Goal: Find specific page/section: Find specific page/section

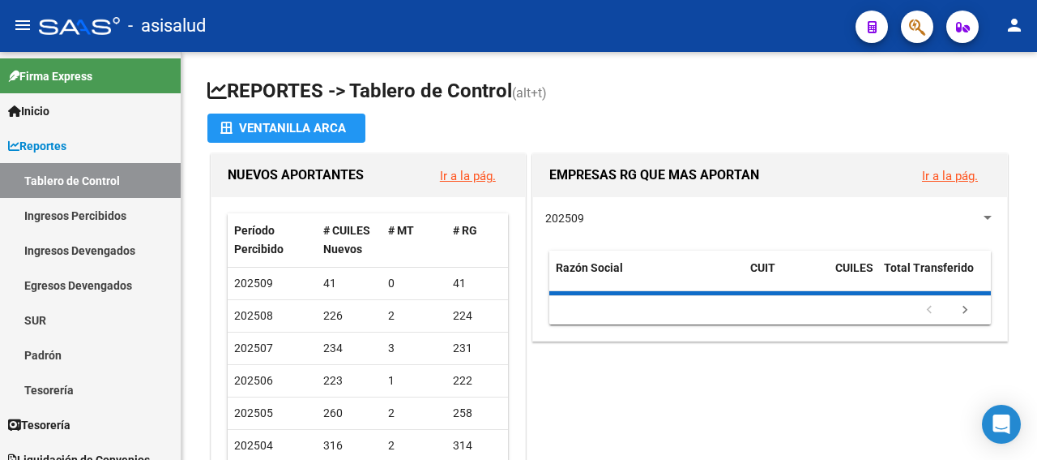
scroll to position [2118, 0]
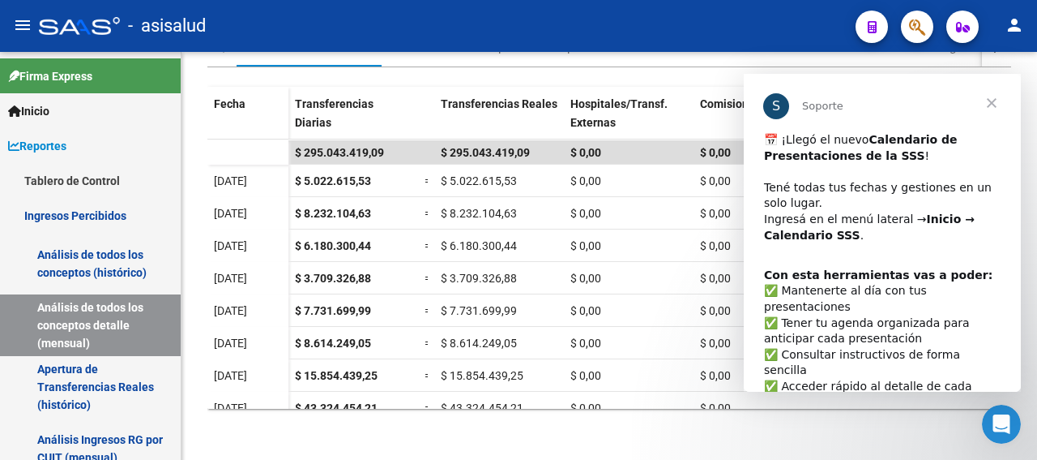
click at [991, 105] on span "Cerrar" at bounding box center [992, 103] width 58 height 58
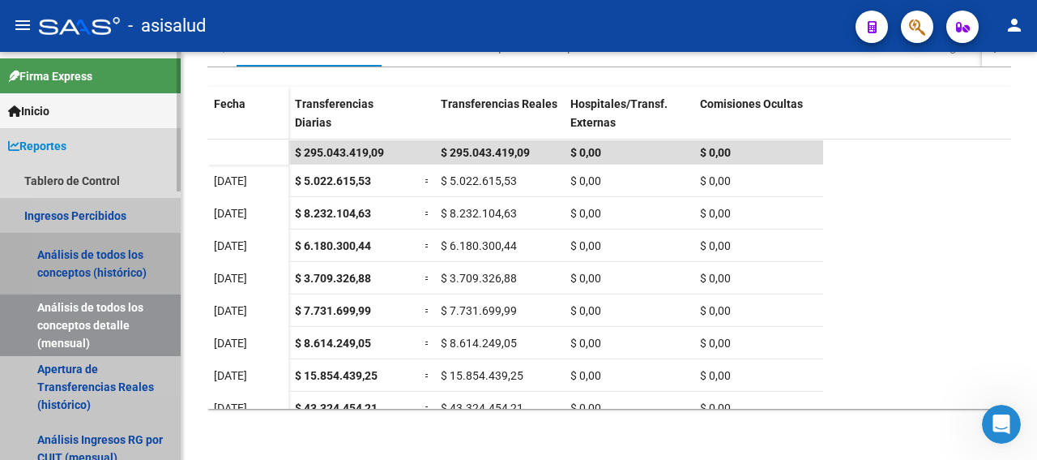
click at [103, 259] on link "Análisis de todos los conceptos (histórico)" at bounding box center [90, 264] width 181 height 62
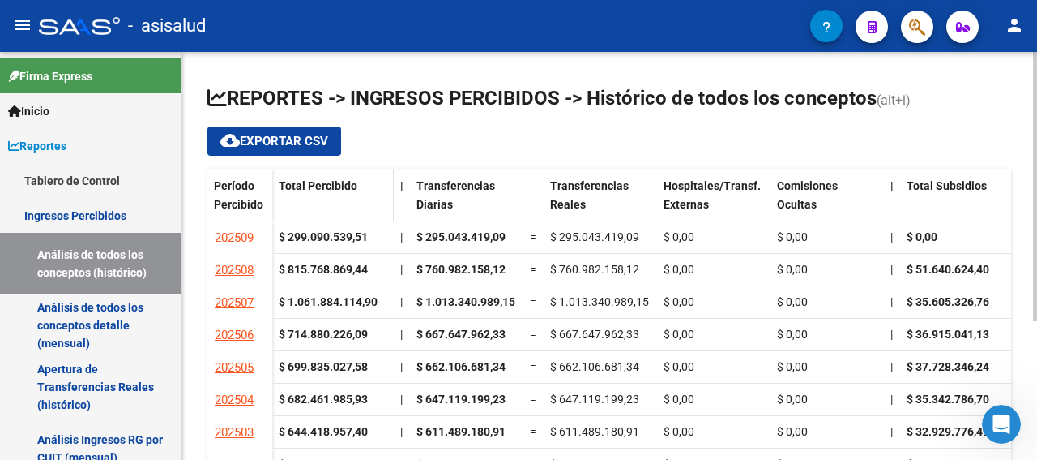
scroll to position [105, 0]
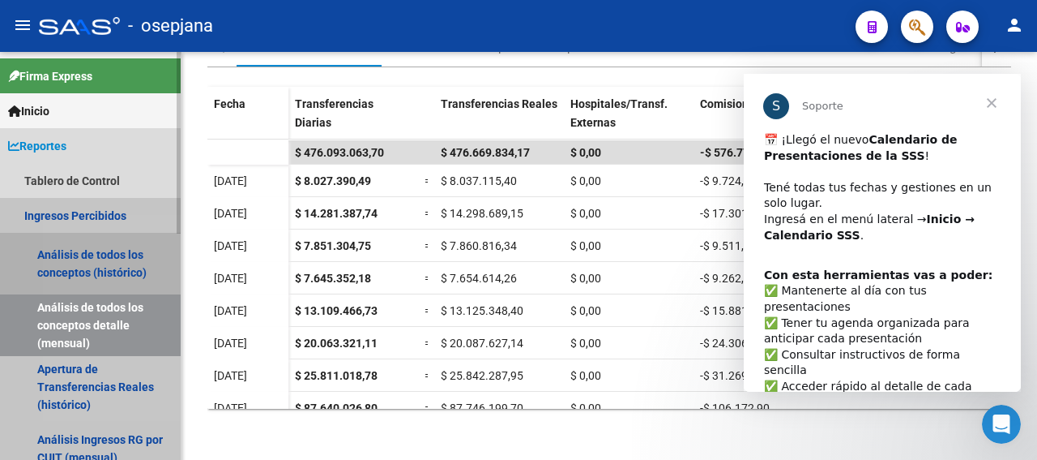
click at [99, 271] on link "Análisis de todos los conceptos (histórico)" at bounding box center [90, 264] width 181 height 62
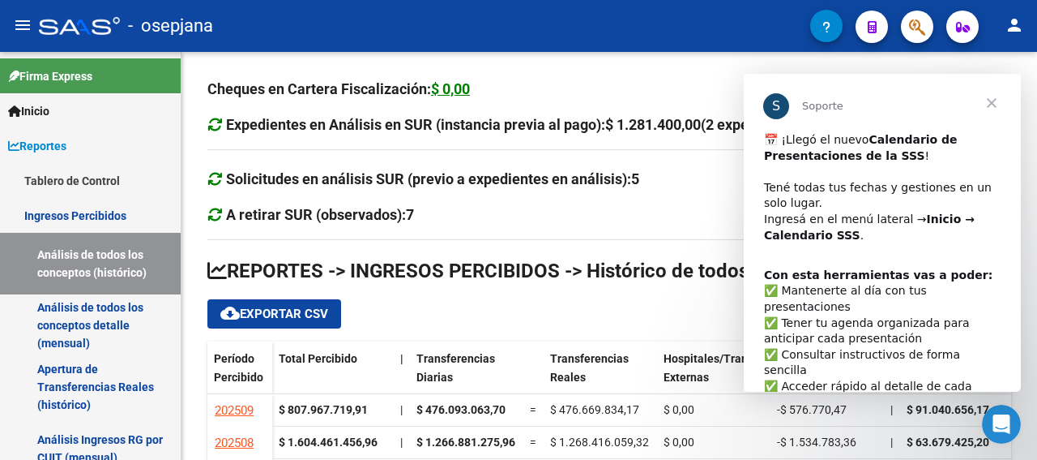
click at [994, 105] on span "Cerrar" at bounding box center [992, 103] width 58 height 58
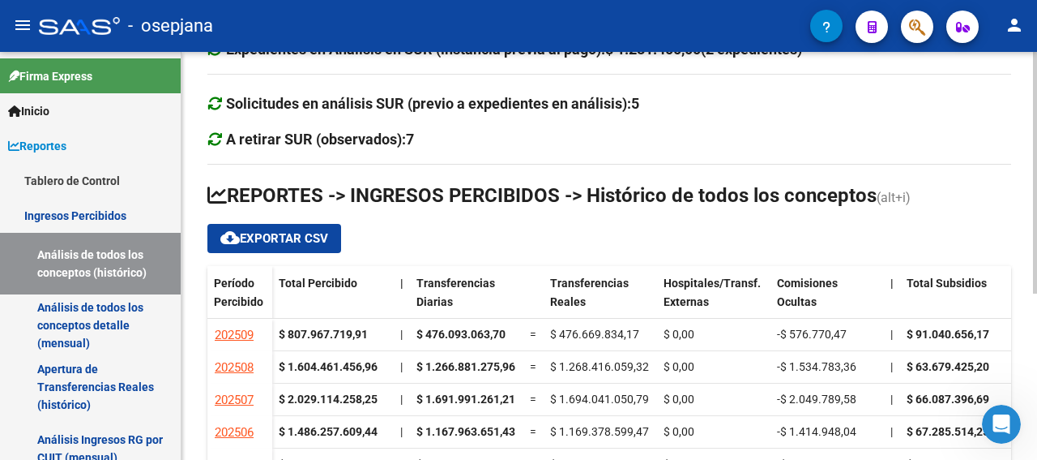
scroll to position [75, 0]
